Goal: Check status

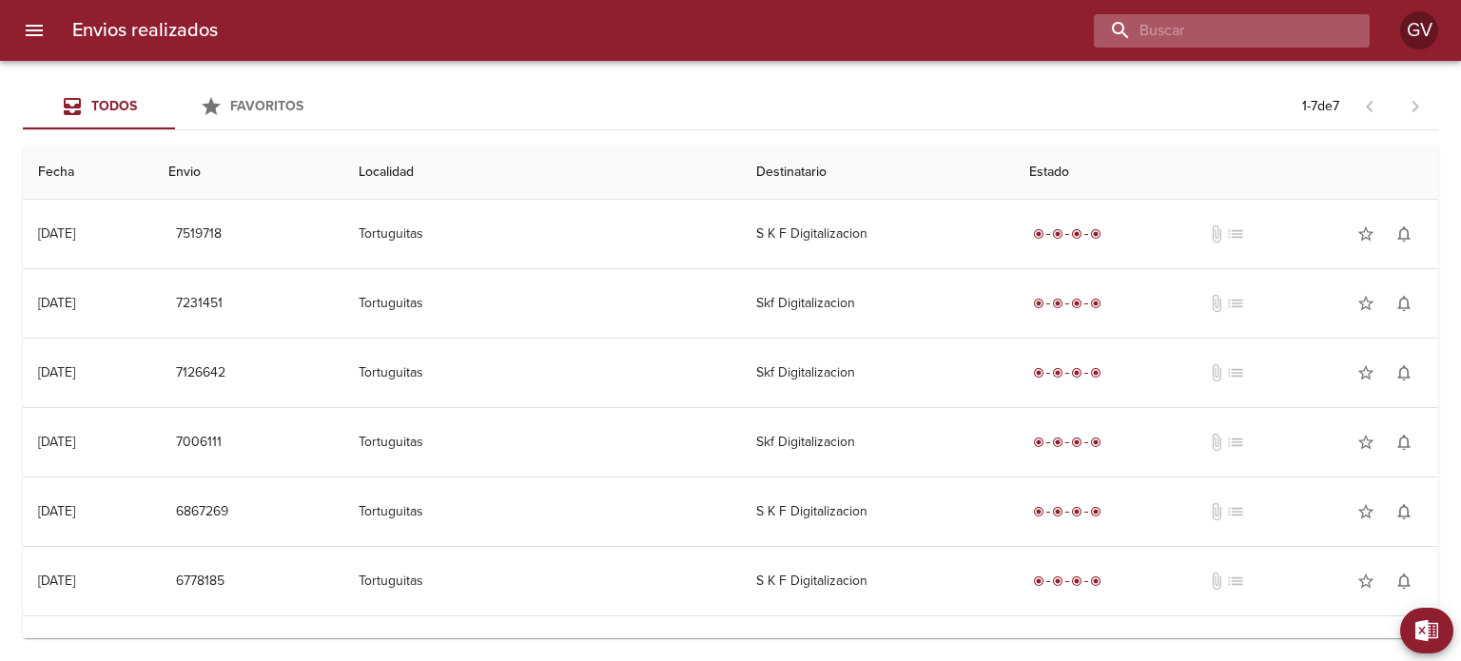
click at [1215, 25] on input "buscar" at bounding box center [1216, 30] width 244 height 33
paste input "8109800000000011087"
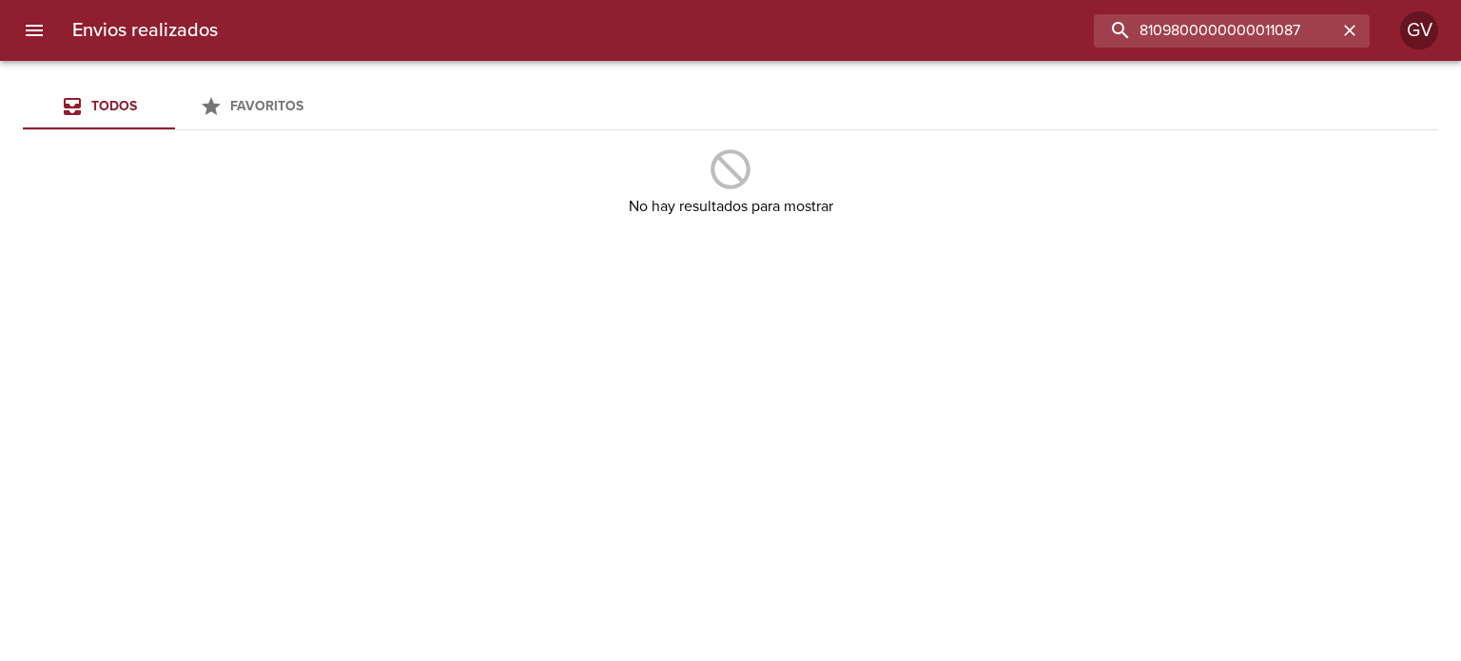
paste input "X022701119565"
paste input "9504301"
type input "9504301"
drag, startPoint x: 873, startPoint y: 241, endPoint x: 857, endPoint y: 243, distance: 16.3
click at [872, 242] on div "Todos Favoritos No hay resultados para mostrar" at bounding box center [730, 361] width 1461 height 600
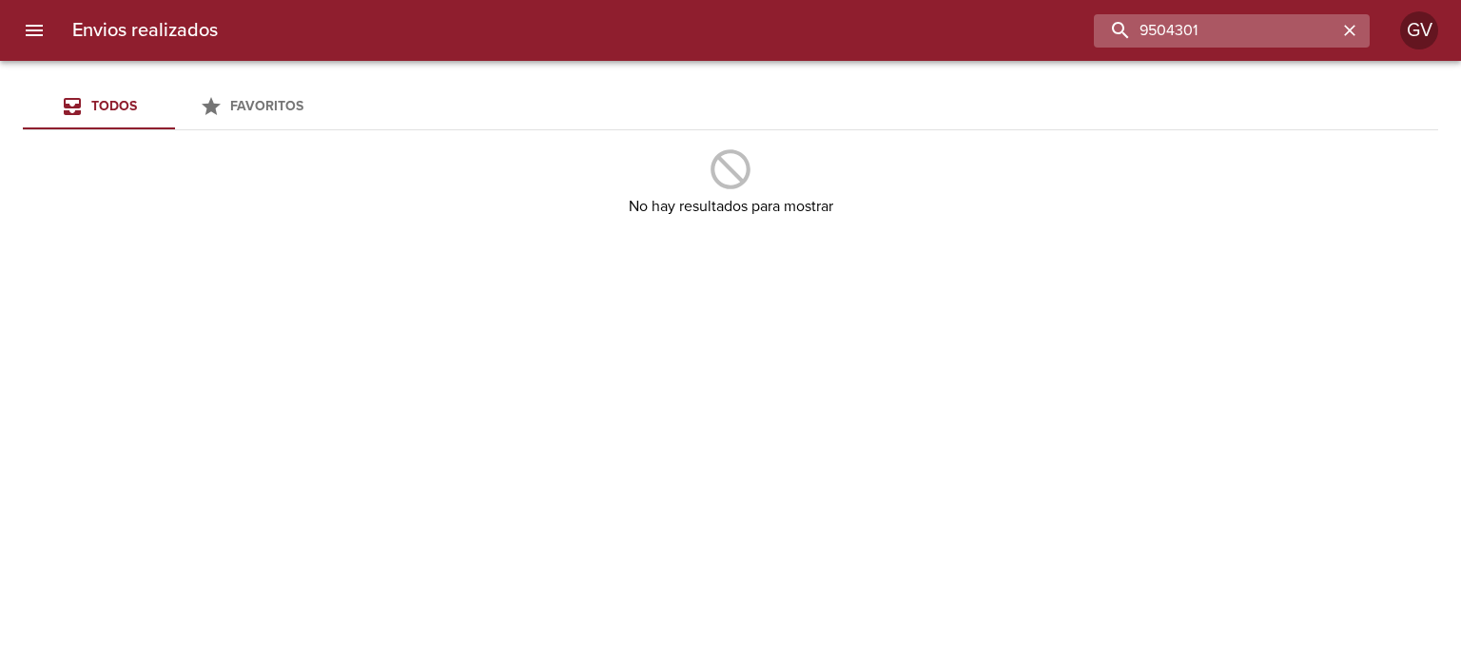
click at [1260, 26] on input "9504301" at bounding box center [1216, 30] width 244 height 33
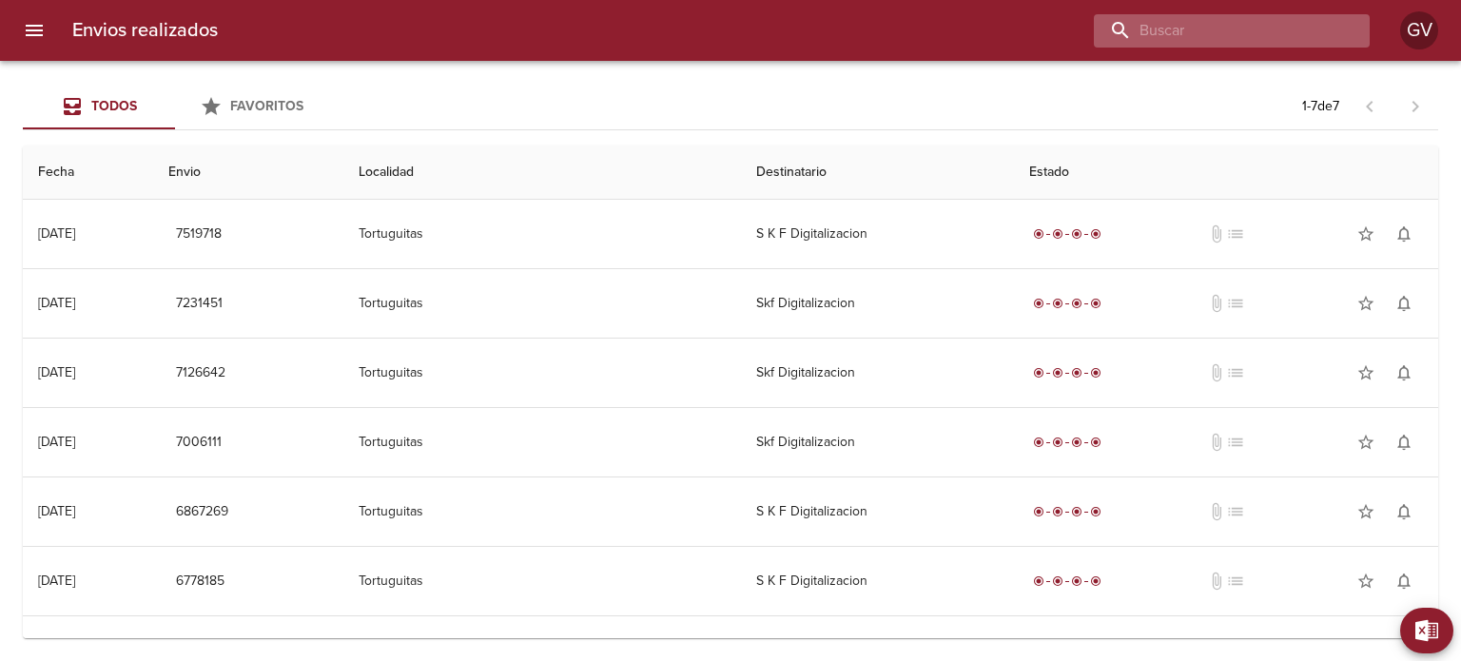
click at [1249, 35] on input "buscar" at bounding box center [1216, 30] width 244 height 33
paste input "9504301"
type input "9504301"
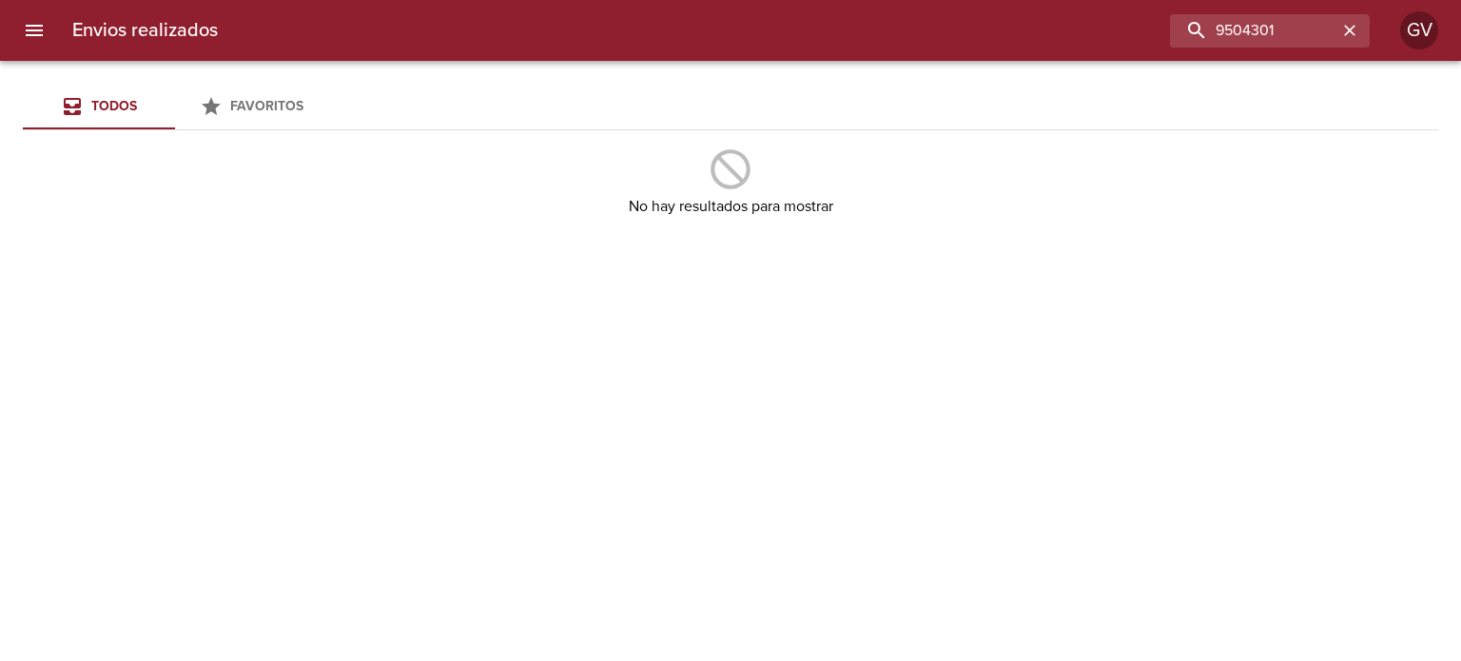
click at [25, 0] on div "Envios realizados 9504301 GV" at bounding box center [730, 30] width 1461 height 61
click at [14, 32] on div at bounding box center [9, 330] width 19 height 661
click at [1300, 22] on input "9504301" at bounding box center [1216, 30] width 244 height 33
